Goal: Information Seeking & Learning: Learn about a topic

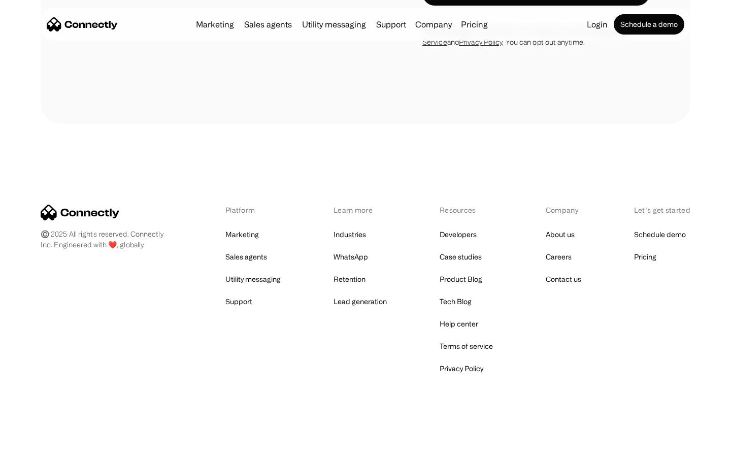
scroll to position [934, 0]
